Goal: Transaction & Acquisition: Purchase product/service

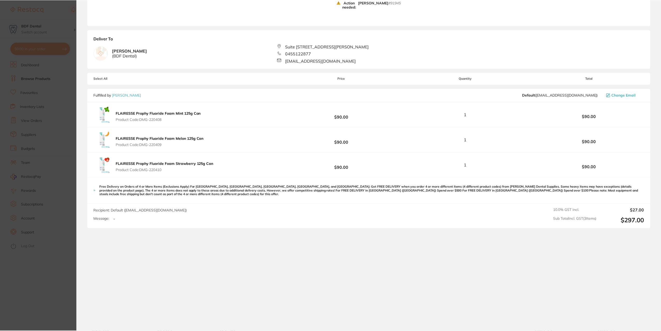
scroll to position [98, 0]
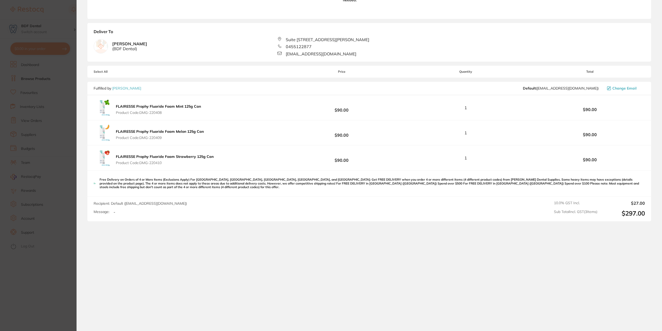
click at [60, 154] on section "Update RRP Set your pre negotiated price for this item. Item Agreed RRP (excl. …" at bounding box center [331, 165] width 662 height 331
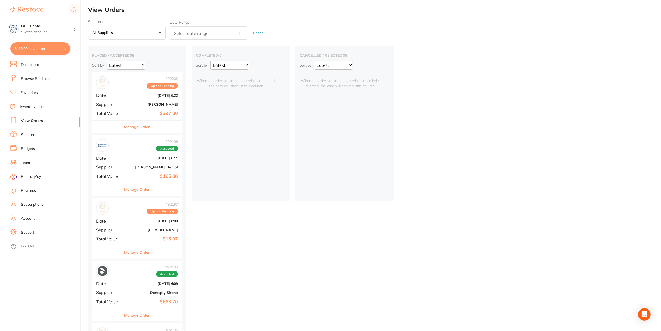
click at [37, 48] on button "$132.00 in your order" at bounding box center [40, 48] width 60 height 12
checkbox input "true"
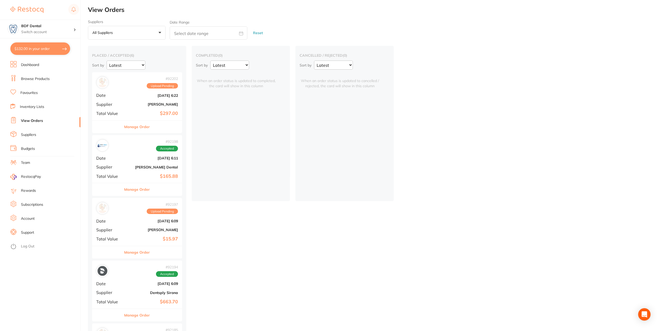
checkbox input "true"
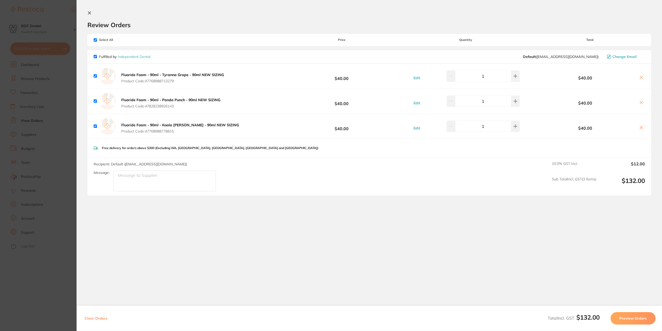
click at [69, 126] on section "Update RRP Set your pre negotiated price for this item. Item Agreed RRP (excl. …" at bounding box center [331, 165] width 662 height 331
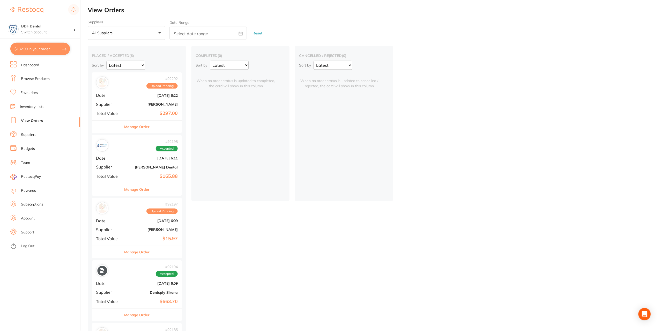
scroll to position [26, 0]
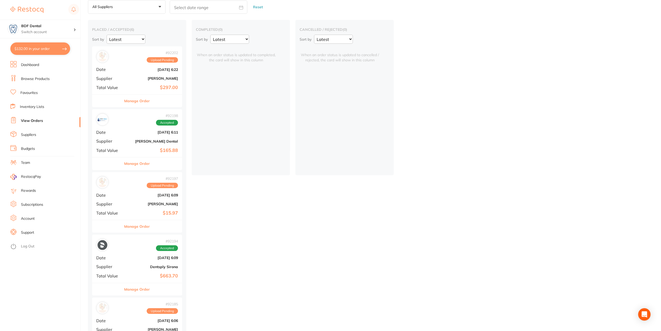
click at [158, 190] on div "# 92197 Upload Pending Date Sept 1 2025, 6:09 Supplier Adam Dental Total Value …" at bounding box center [137, 196] width 90 height 48
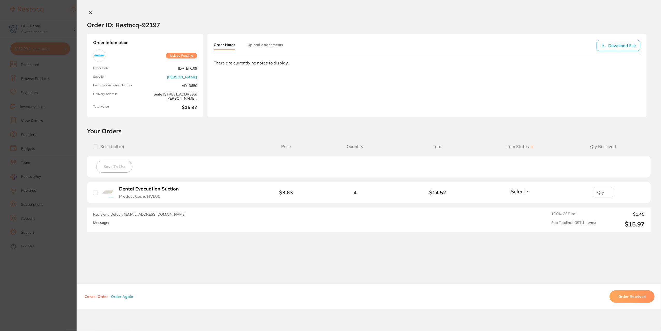
click at [65, 88] on section "Order ID: Restocq- 92197 Order Information Upload Pending Order Date Sept 1 202…" at bounding box center [330, 165] width 661 height 331
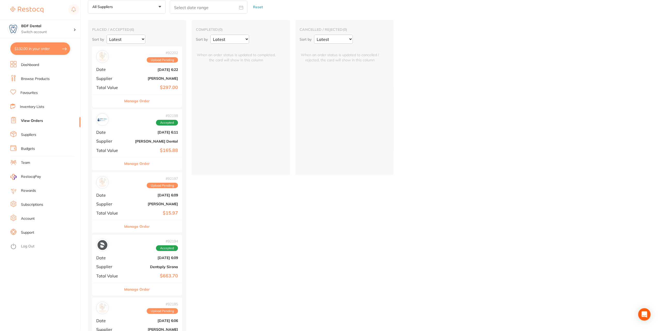
click at [36, 79] on link "Browse Products" at bounding box center [35, 78] width 29 height 5
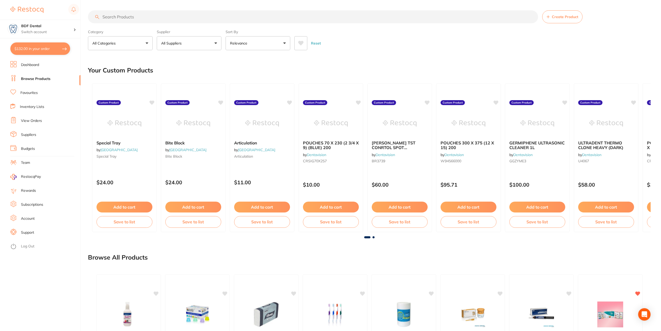
click at [157, 16] on input "search" at bounding box center [313, 16] width 450 height 13
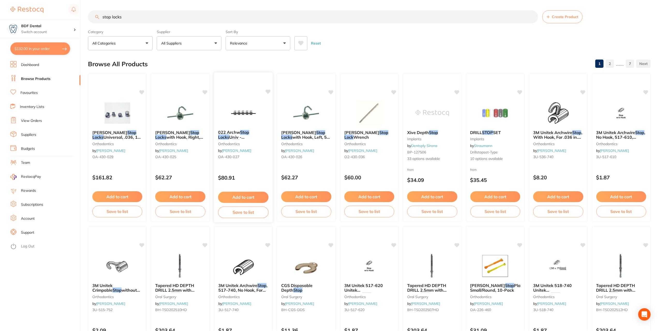
type input "stop locks"
click at [243, 197] on button "Add to cart" at bounding box center [243, 197] width 50 height 11
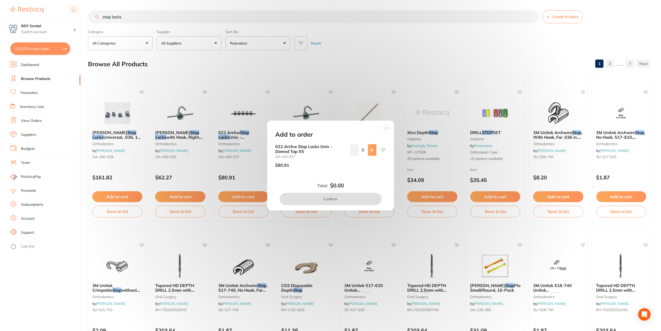
click at [372, 150] on icon at bounding box center [371, 149] width 3 height 3
type input "2"
click at [335, 199] on button "Confirm" at bounding box center [331, 199] width 102 height 12
checkbox input "false"
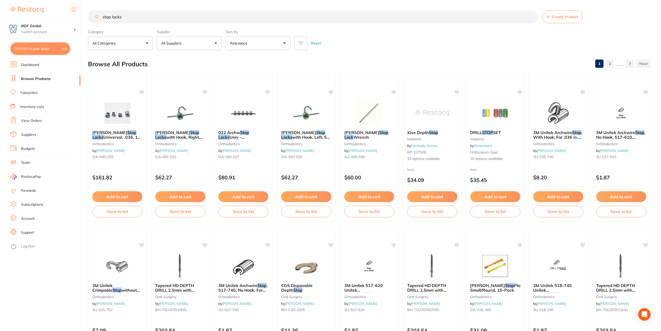
drag, startPoint x: 127, startPoint y: 16, endPoint x: 91, endPoint y: 21, distance: 37.2
click at [92, 21] on input "stop locks" at bounding box center [313, 16] width 450 height 13
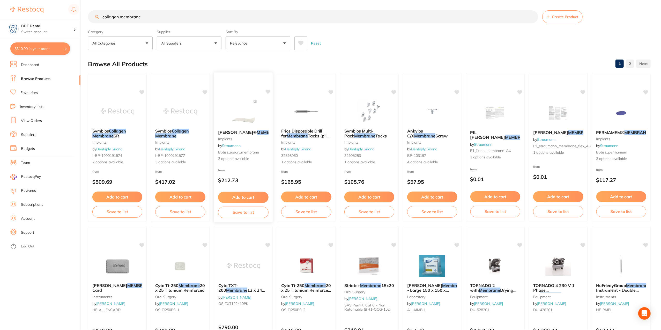
type input "collagen membrane"
click at [243, 121] on img at bounding box center [243, 113] width 34 height 26
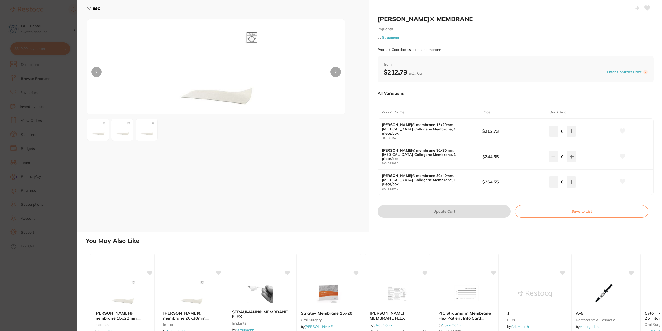
click at [250, 163] on div "ESC" at bounding box center [223, 116] width 293 height 232
click at [90, 8] on icon at bounding box center [89, 8] width 4 height 4
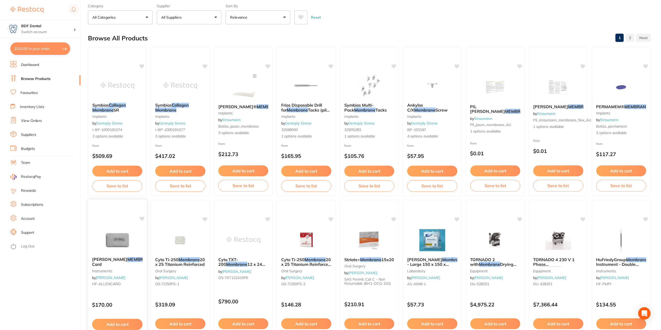
scroll to position [52, 0]
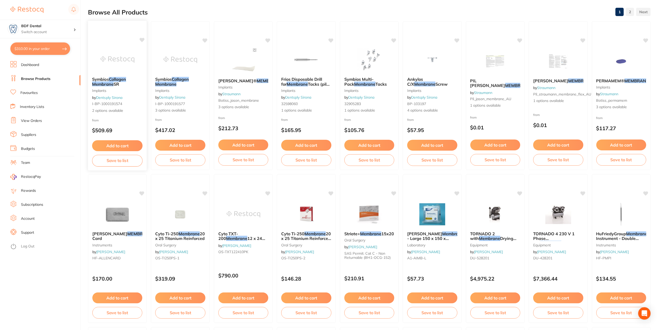
click at [108, 85] on em "Membrane" at bounding box center [102, 83] width 21 height 5
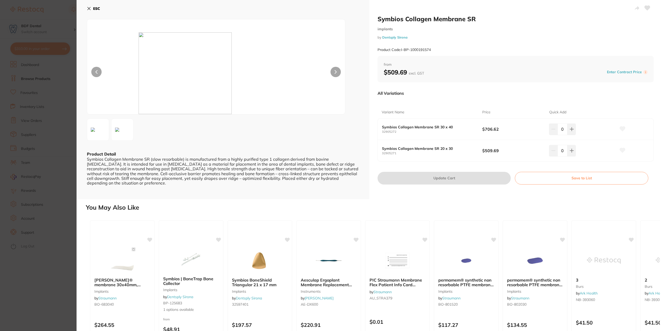
click at [88, 9] on icon at bounding box center [89, 8] width 4 height 4
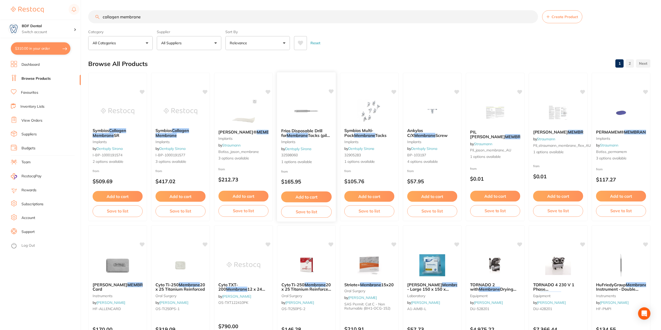
scroll to position [52, 0]
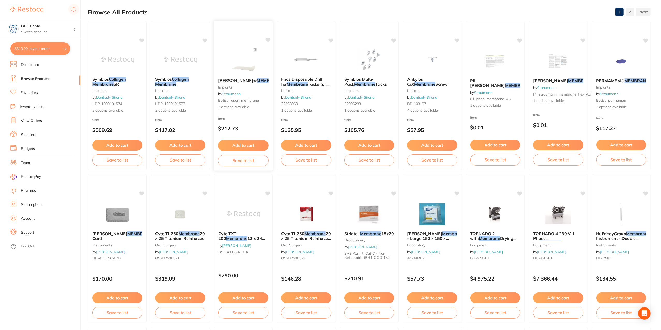
click at [237, 84] on div "JASON® MEMBRANE implants by Straumann botiss_jason_membrane 3 options available" at bounding box center [243, 94] width 59 height 40
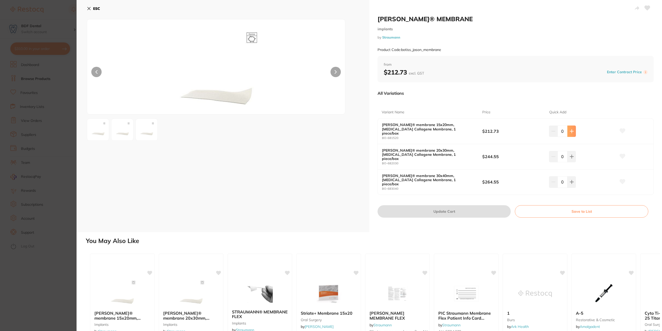
click at [572, 129] on icon at bounding box center [572, 131] width 4 height 4
click at [570, 129] on icon at bounding box center [572, 131] width 4 height 4
type input "2"
click at [444, 205] on button "Update Cart" at bounding box center [444, 211] width 133 height 12
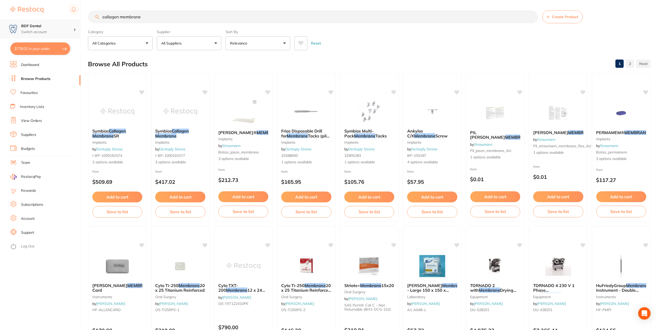
drag, startPoint x: 165, startPoint y: 21, endPoint x: 68, endPoint y: 28, distance: 97.3
click at [68, 28] on div "$778.01 BDF Dental Switch account BDF Dental $778.01 in your order Dashboard Br…" at bounding box center [330, 165] width 661 height 330
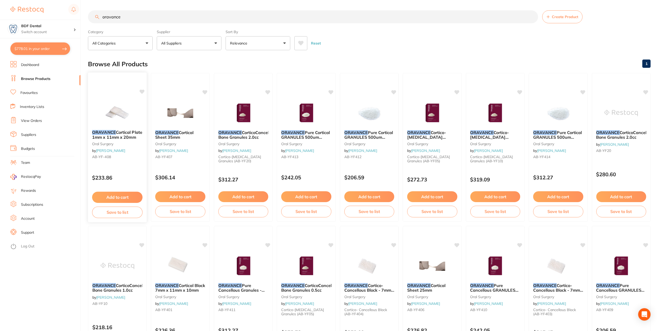
type input "oravance"
click at [119, 135] on span "Cortical Plate 1mm x 11mm x 20mm" at bounding box center [117, 135] width 50 height 10
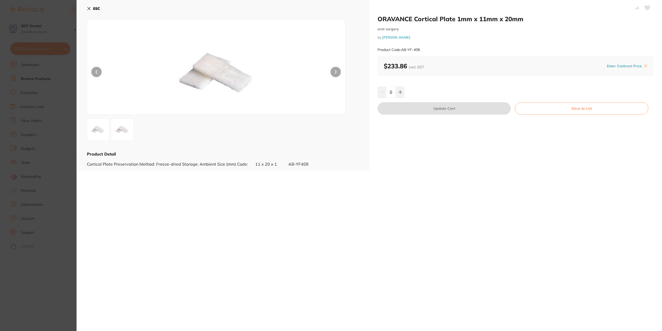
click at [88, 8] on icon at bounding box center [89, 8] width 4 height 4
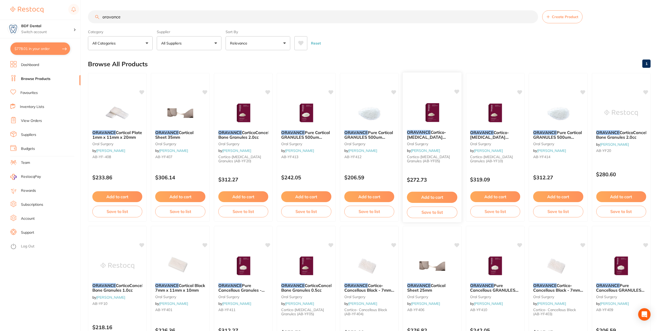
click at [424, 135] on span "Cortico-Cancellous Bone Granules - 0.5cc" at bounding box center [426, 137] width 39 height 15
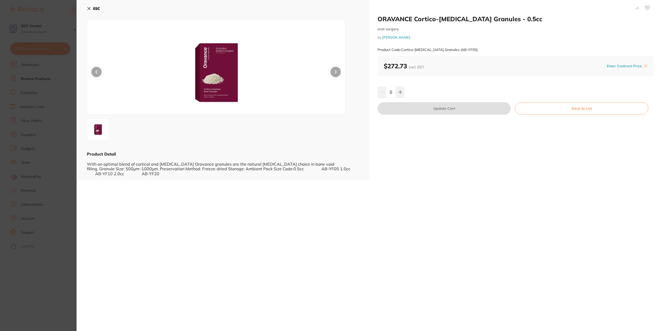
click at [98, 4] on button "ESC" at bounding box center [93, 8] width 13 height 9
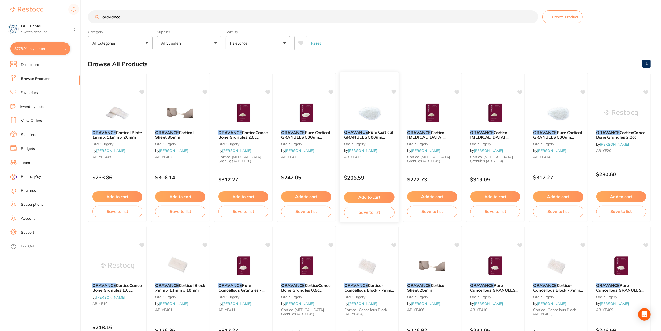
click at [381, 137] on span "Pure Cortical GRANULES 500um -1000um 0.5cc" at bounding box center [368, 137] width 49 height 15
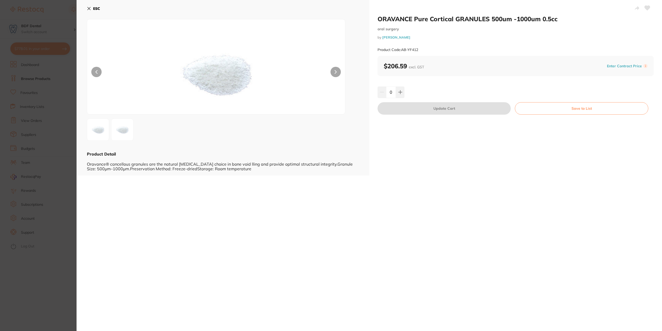
click at [96, 8] on b "ESC" at bounding box center [96, 8] width 7 height 5
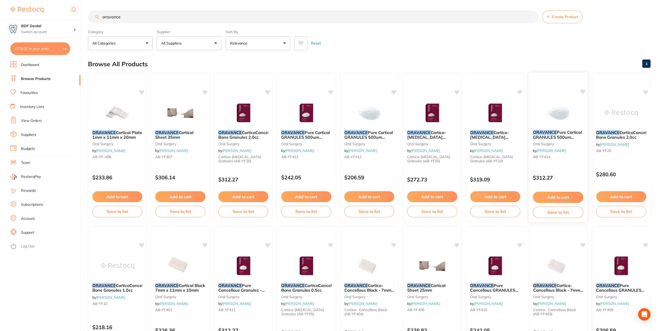
click at [573, 160] on div "ORAVANCE Pure Cortical GRANULES 500um -1000um 2.0cc oral surgery by Henry Schei…" at bounding box center [558, 146] width 59 height 40
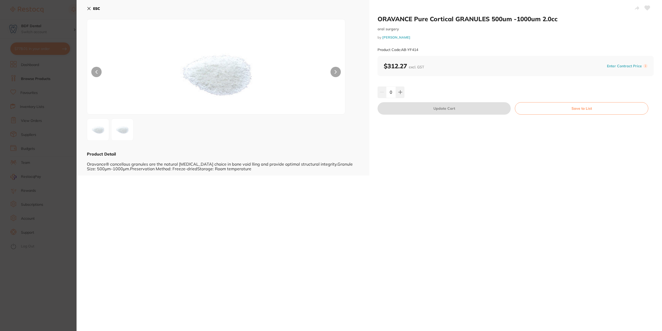
click at [95, 7] on b "ESC" at bounding box center [96, 8] width 7 height 5
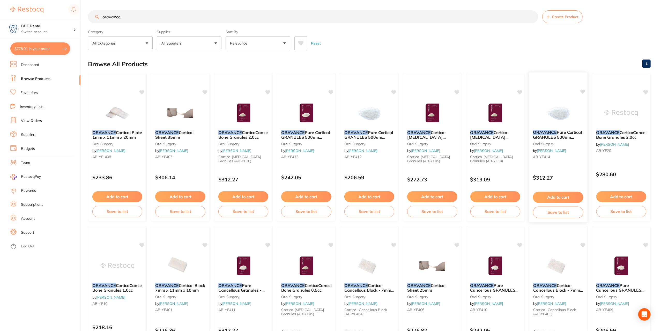
click at [560, 195] on button "Add to cart" at bounding box center [558, 197] width 50 height 11
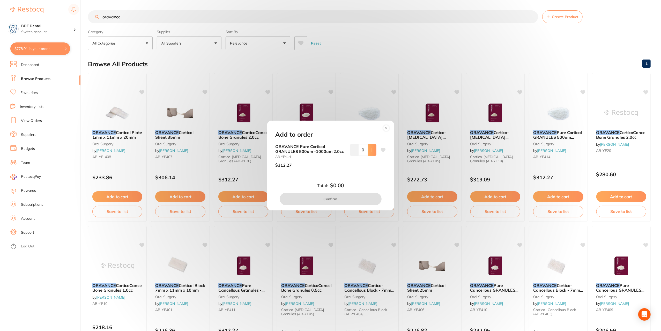
click at [371, 151] on icon at bounding box center [372, 150] width 4 height 4
type input "1"
click at [335, 200] on button "Confirm" at bounding box center [331, 199] width 102 height 12
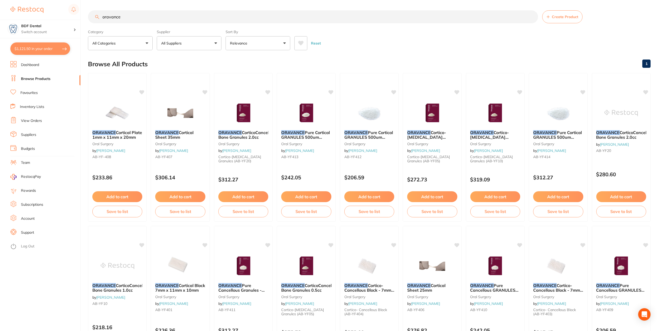
drag, startPoint x: 142, startPoint y: 18, endPoint x: 86, endPoint y: 22, distance: 56.8
click at [86, 22] on div "$1,121.50 BDF Dental Switch account BDF Dental $1,121.50 in your order Dashboar…" at bounding box center [330, 165] width 661 height 331
type input "3"
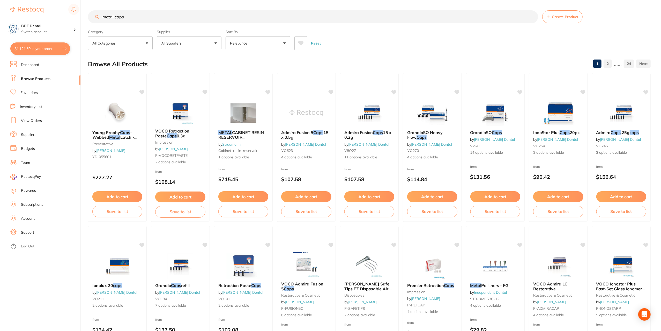
type input "metal caps"
click at [39, 47] on button "$1,121.50 in your order" at bounding box center [40, 48] width 60 height 12
checkbox input "true"
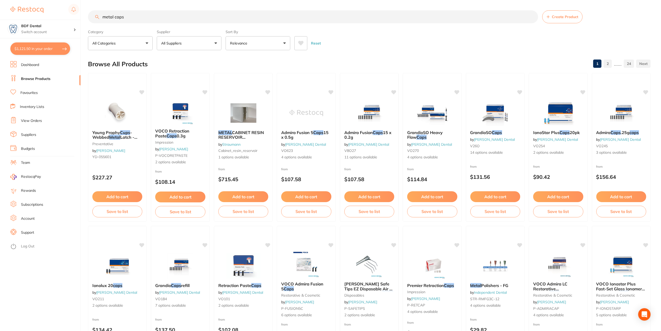
checkbox input "true"
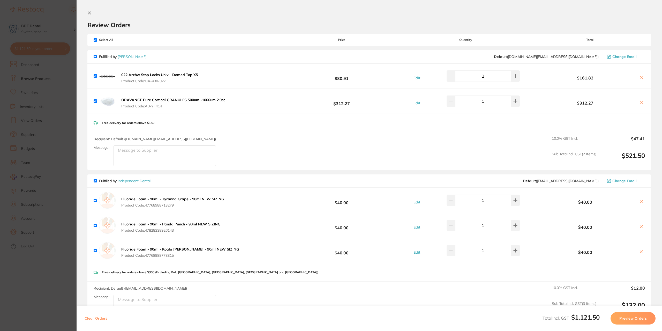
click at [95, 181] on input "checkbox" at bounding box center [95, 180] width 3 height 3
checkbox input "false"
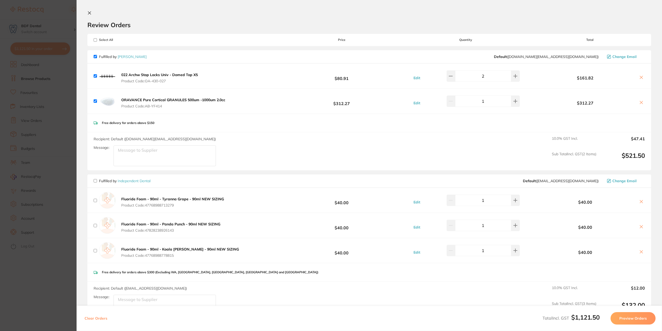
checkbox input "false"
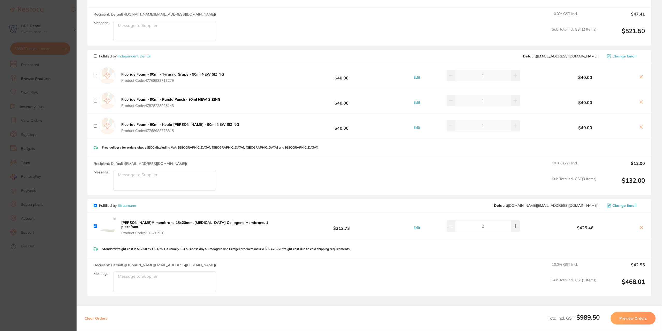
scroll to position [103, 0]
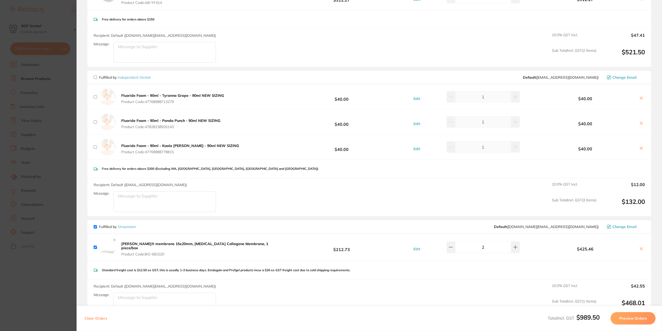
click at [642, 99] on icon at bounding box center [641, 98] width 4 height 4
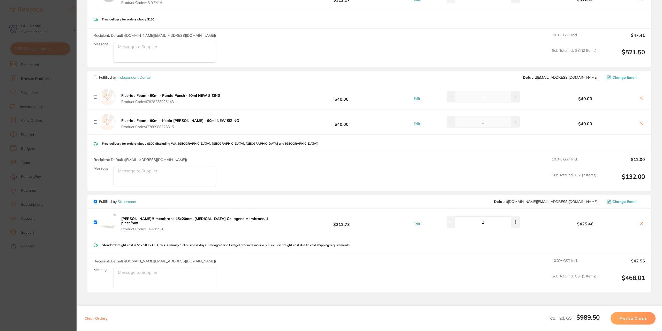
click at [642, 123] on icon at bounding box center [641, 123] width 4 height 4
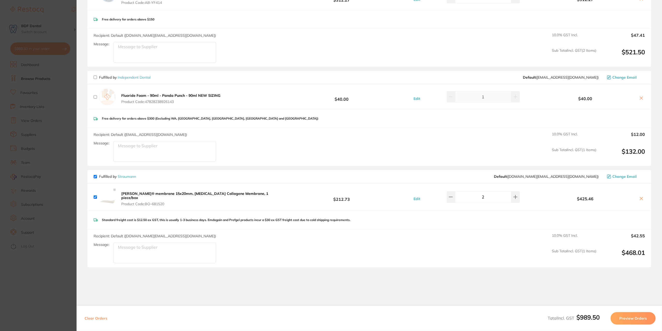
click at [641, 98] on icon at bounding box center [641, 98] width 4 height 4
checkbox input "true"
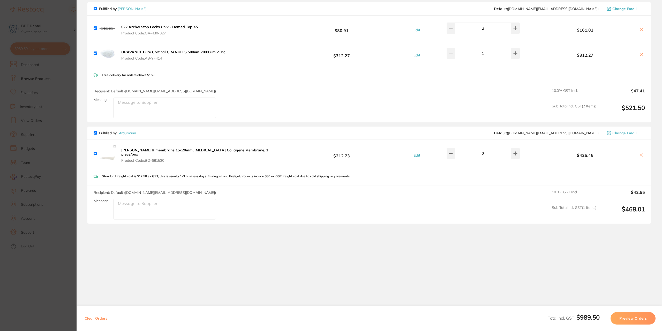
scroll to position [0, 0]
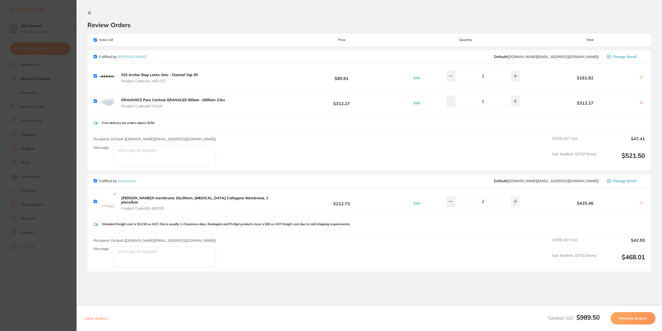
click at [636, 317] on button "Preview Orders" at bounding box center [633, 318] width 45 height 12
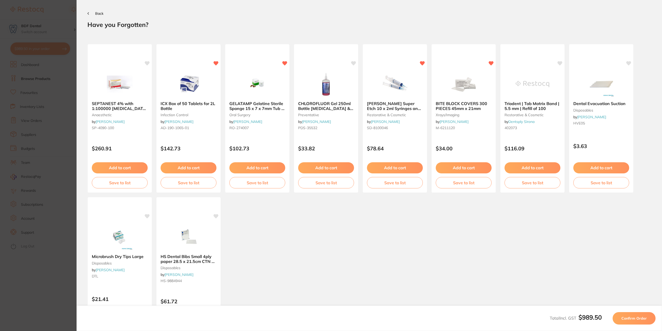
click at [632, 316] on span "Confirm Order" at bounding box center [634, 318] width 25 height 5
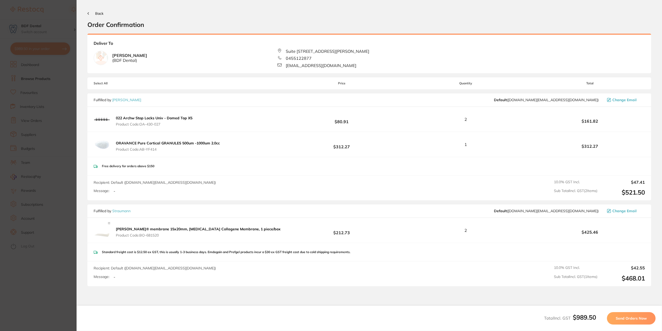
click at [629, 317] on span "Send Orders Now" at bounding box center [631, 318] width 31 height 5
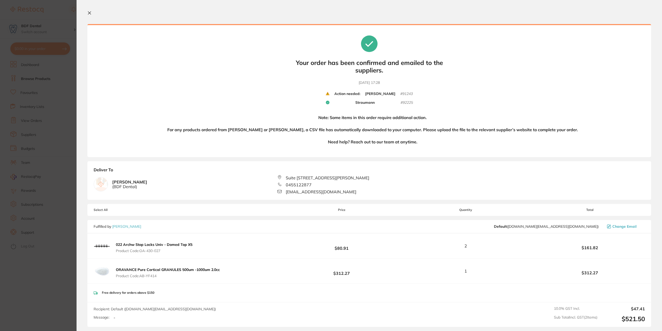
click at [90, 13] on icon at bounding box center [89, 13] width 4 height 4
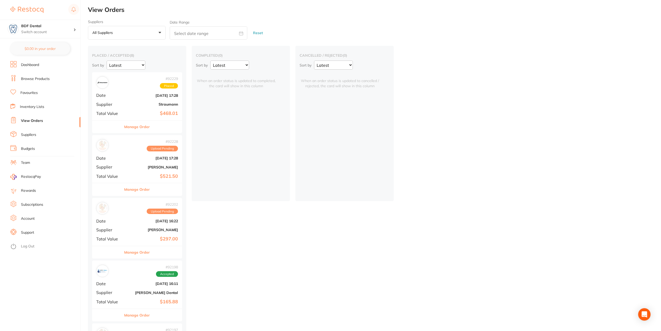
click at [32, 92] on link "Favourites" at bounding box center [28, 92] width 17 height 5
